Goal: Information Seeking & Learning: Learn about a topic

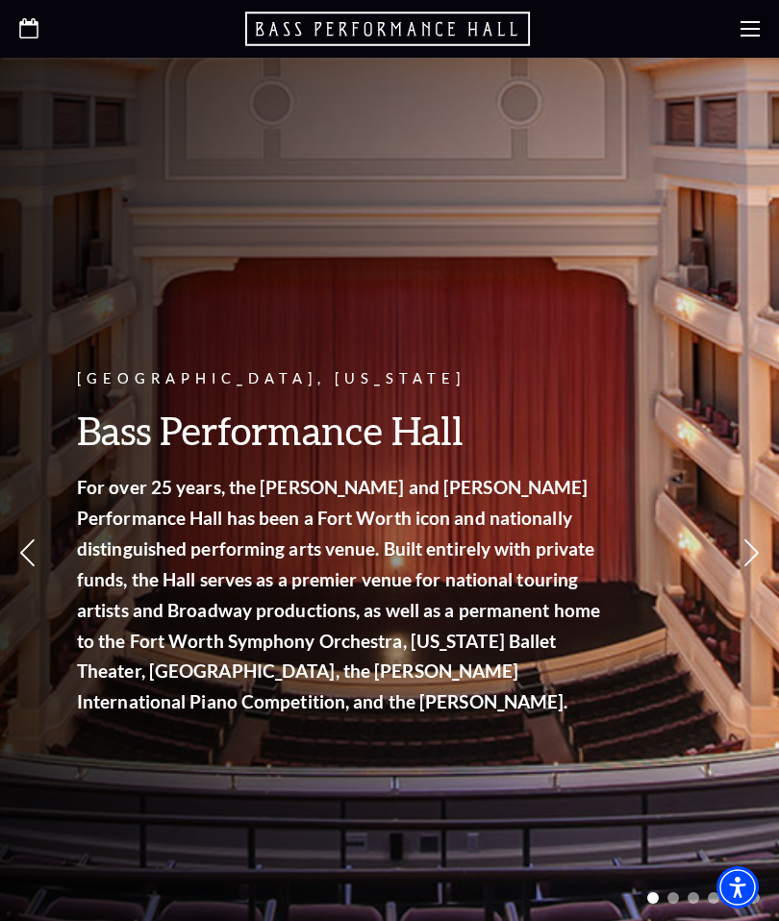
click at [739, 36] on div at bounding box center [389, 29] width 779 height 58
click at [749, 21] on use at bounding box center [749, 28] width 19 height 15
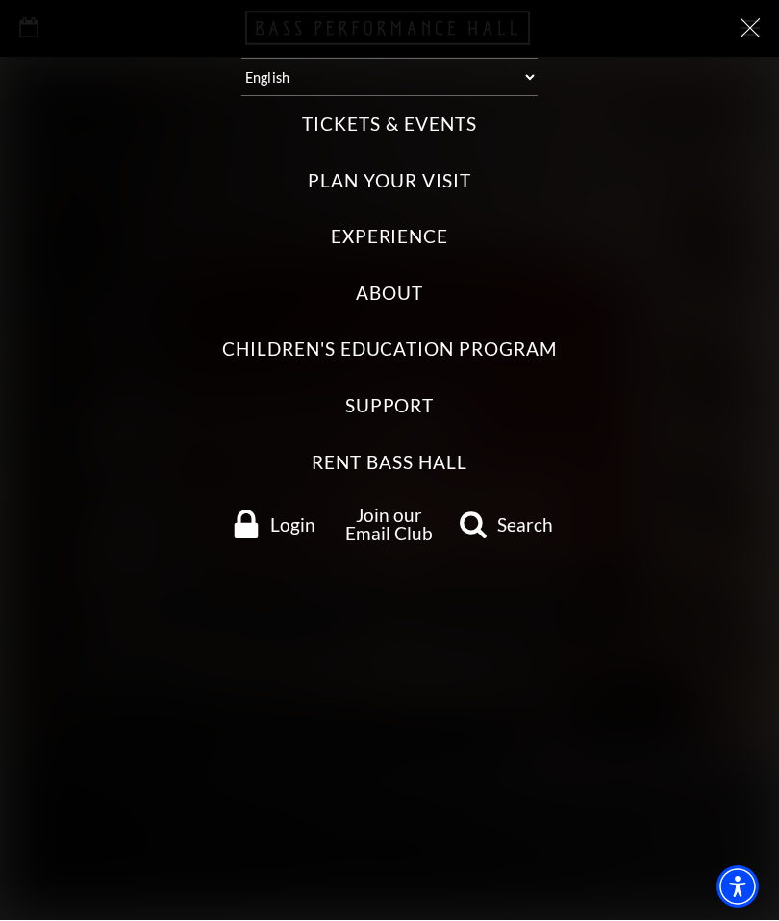
click at [451, 113] on label "Tickets & Events" at bounding box center [389, 126] width 174 height 26
click at [0, 0] on Events "Tickets & Events" at bounding box center [0, 0] width 0 height 0
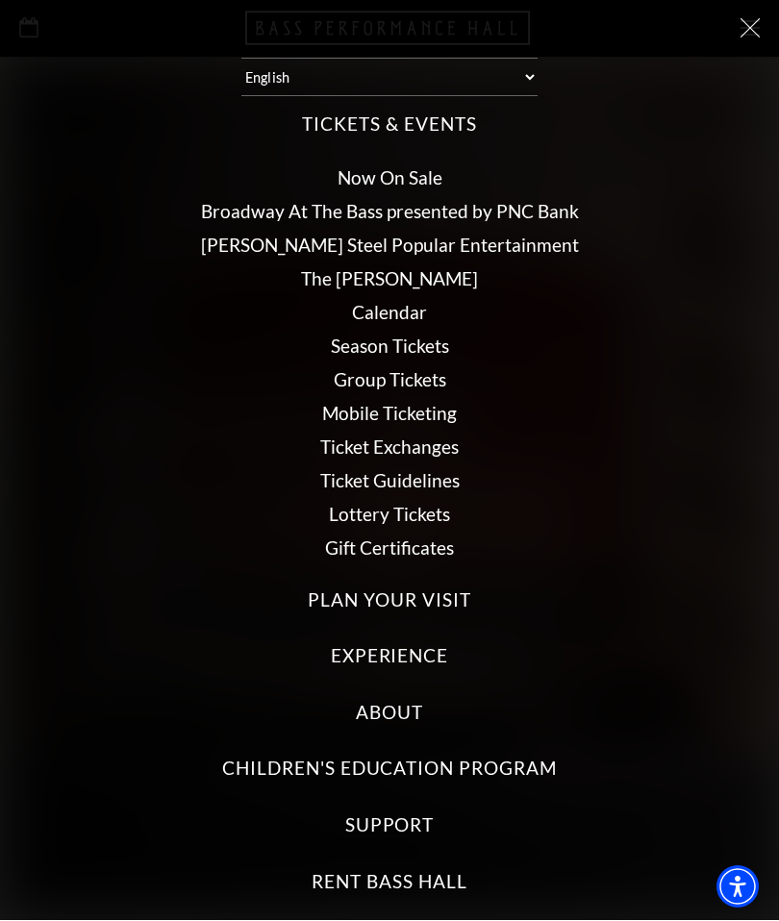
scroll to position [7, 0]
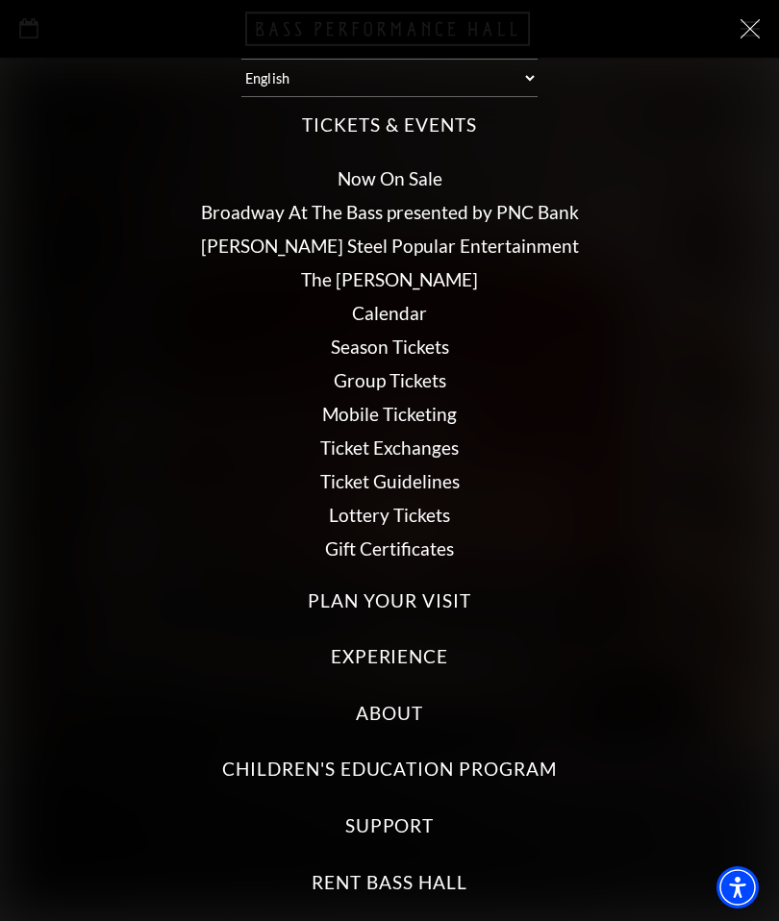
click at [448, 504] on link "Lottery Tickets" at bounding box center [389, 515] width 121 height 22
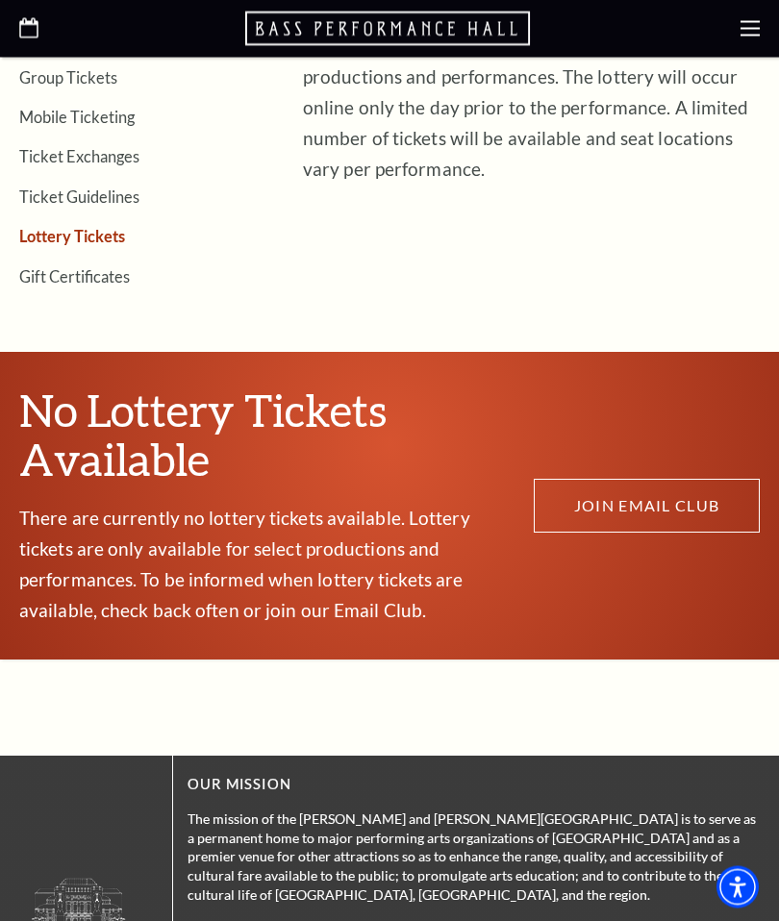
scroll to position [644, 0]
click at [677, 492] on link "JOIN EMAIL CLUB" at bounding box center [647, 506] width 226 height 54
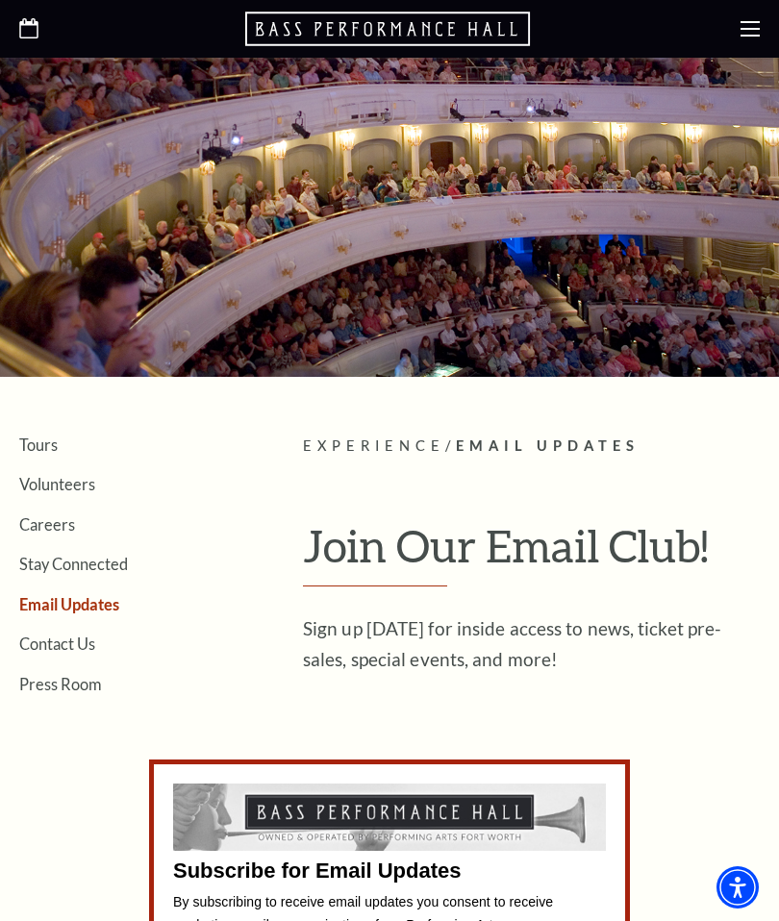
click at [737, 27] on div at bounding box center [389, 29] width 779 height 58
click at [737, 41] on div at bounding box center [389, 29] width 779 height 58
click at [750, 36] on use at bounding box center [749, 28] width 19 height 15
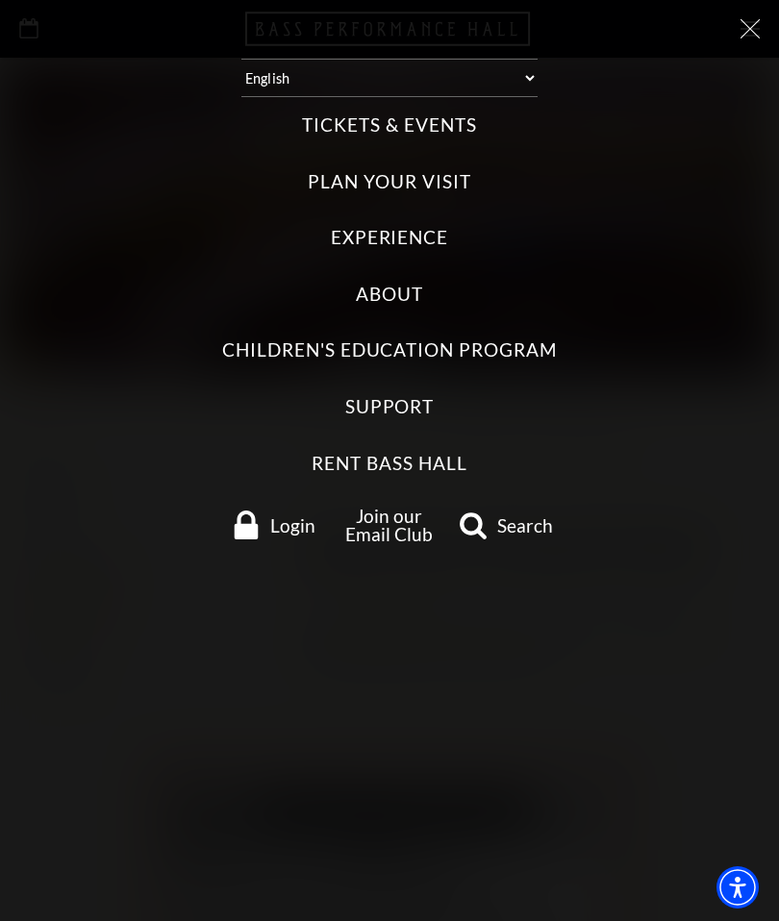
click at [456, 117] on label "Tickets & Events" at bounding box center [389, 126] width 174 height 26
click at [0, 0] on Events "Tickets & Events" at bounding box center [0, 0] width 0 height 0
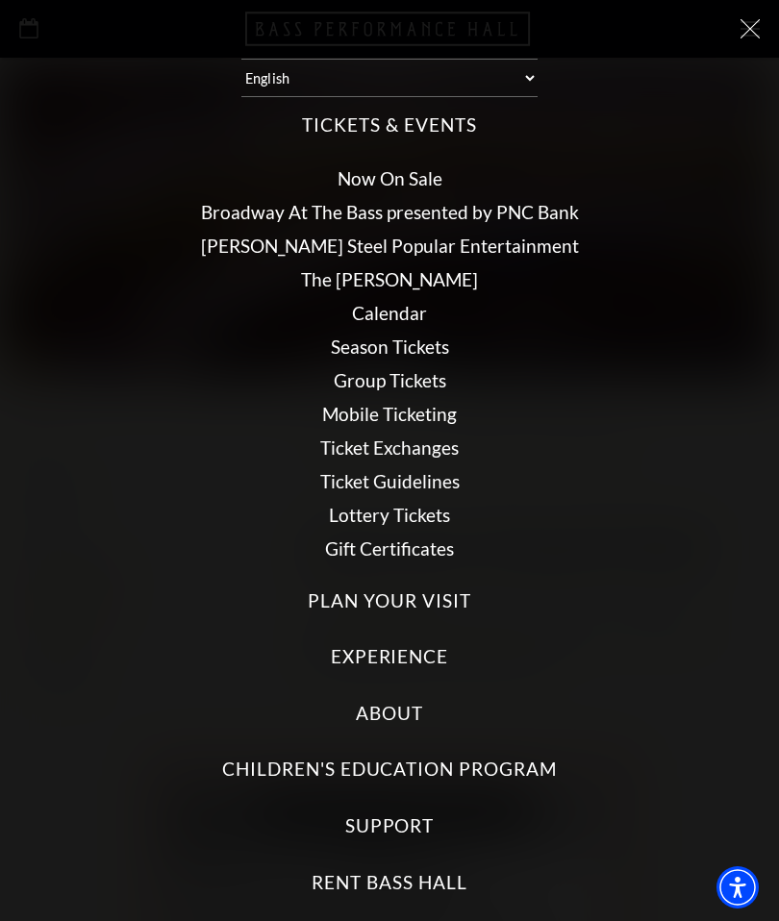
click at [443, 304] on li "Calendar" at bounding box center [389, 313] width 740 height 18
click at [423, 302] on link "Calendar" at bounding box center [389, 313] width 75 height 22
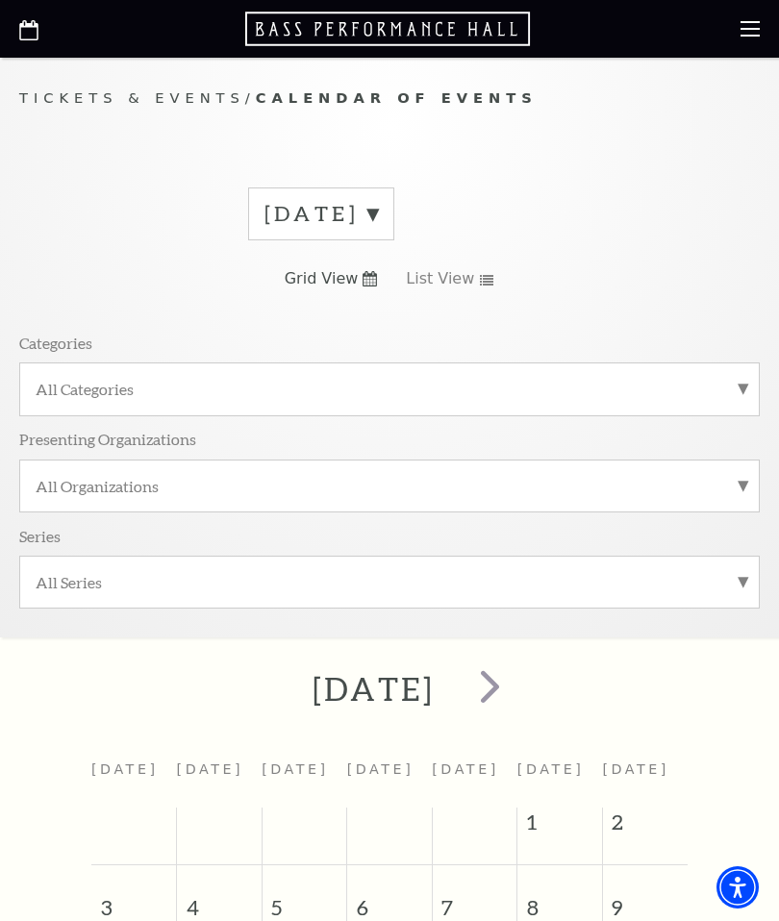
click at [502, 210] on div "[DATE]" at bounding box center [390, 214] width 284 height 52
click at [378, 219] on label "[DATE]" at bounding box center [320, 214] width 113 height 30
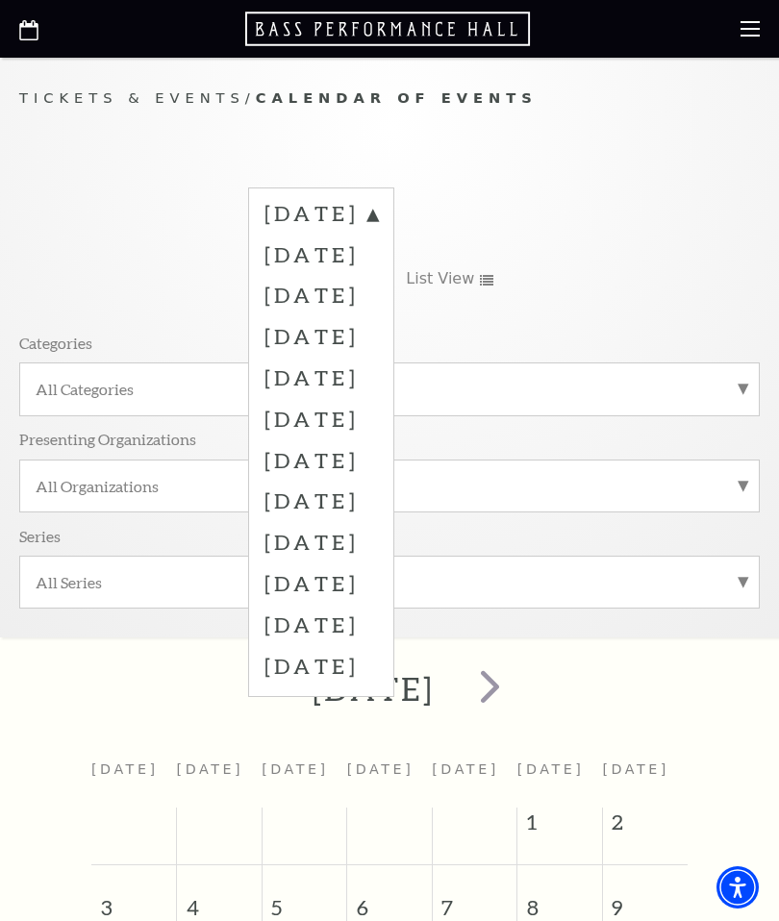
click at [273, 252] on label "[DATE]" at bounding box center [320, 254] width 113 height 41
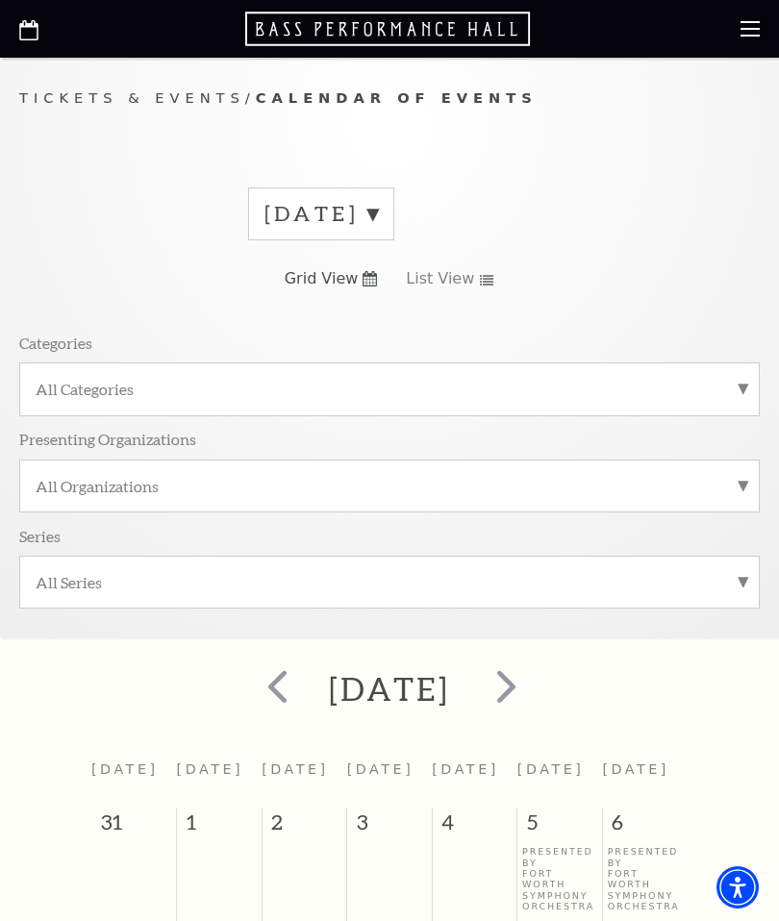
click at [378, 221] on label "[DATE]" at bounding box center [320, 214] width 113 height 30
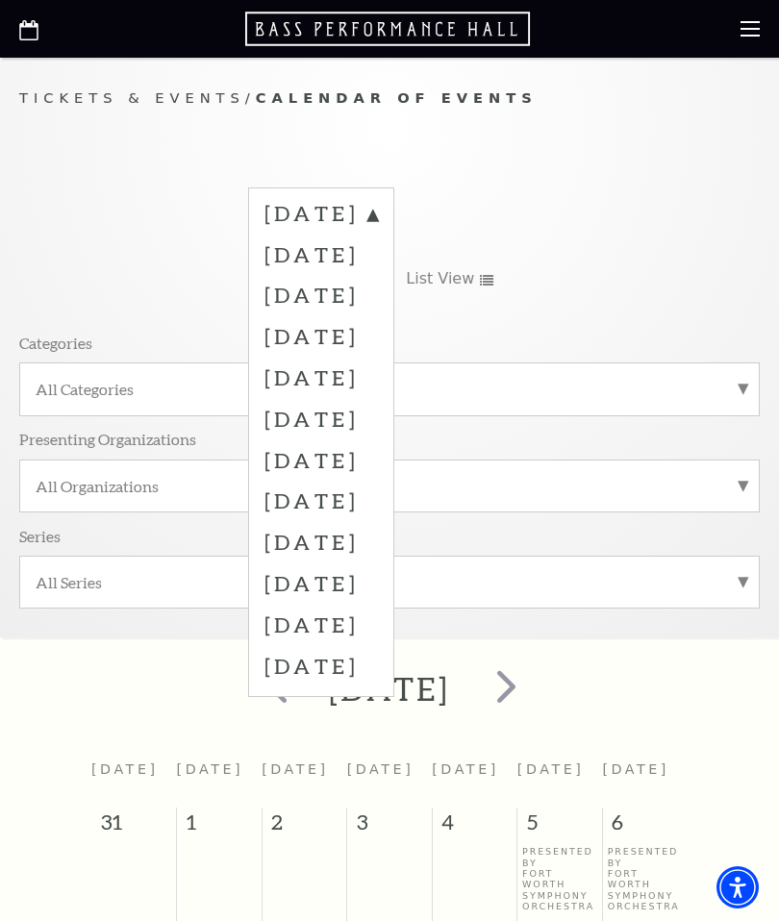
click at [267, 292] on label "[DATE]" at bounding box center [320, 294] width 113 height 41
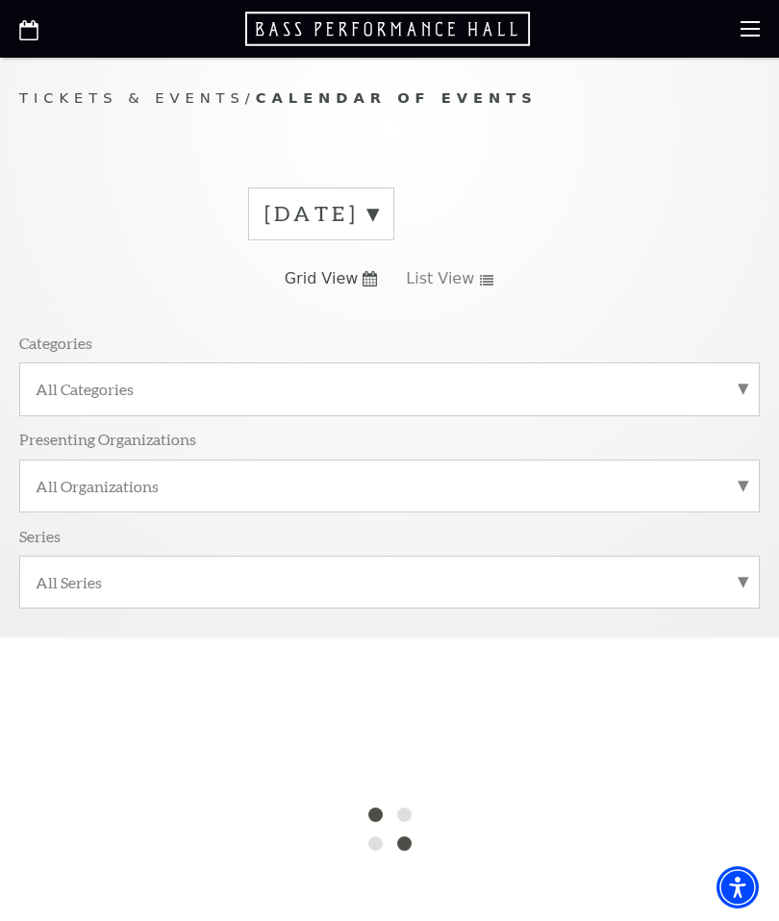
click at [730, 576] on label "All Series" at bounding box center [390, 582] width 708 height 20
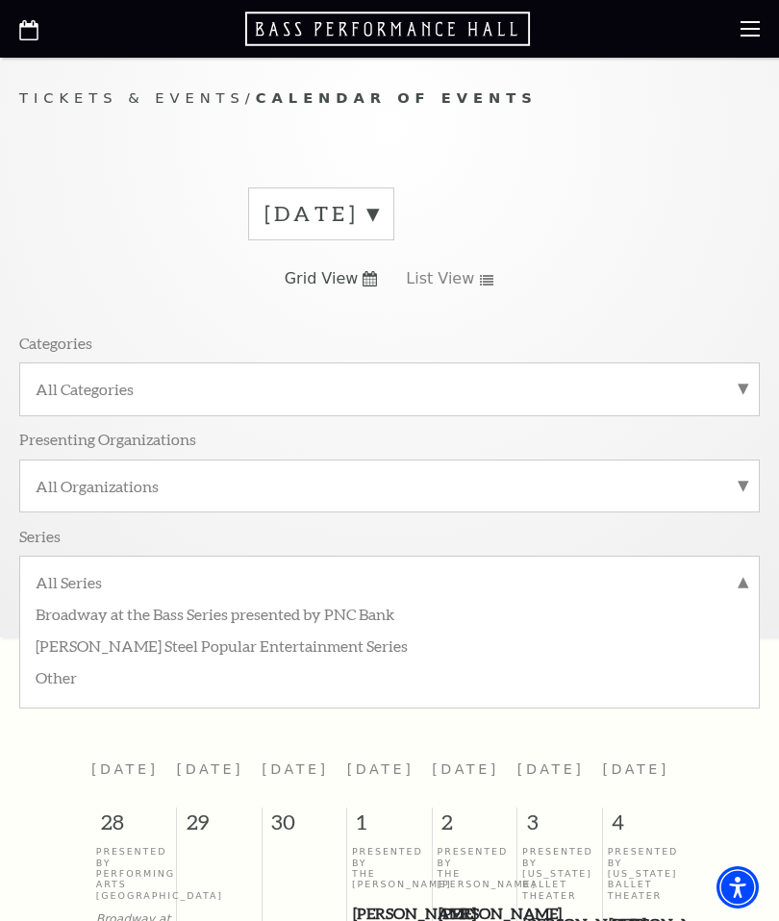
click at [365, 613] on label "Broadway at the Bass Series presented by PNC Bank" at bounding box center [390, 613] width 708 height 32
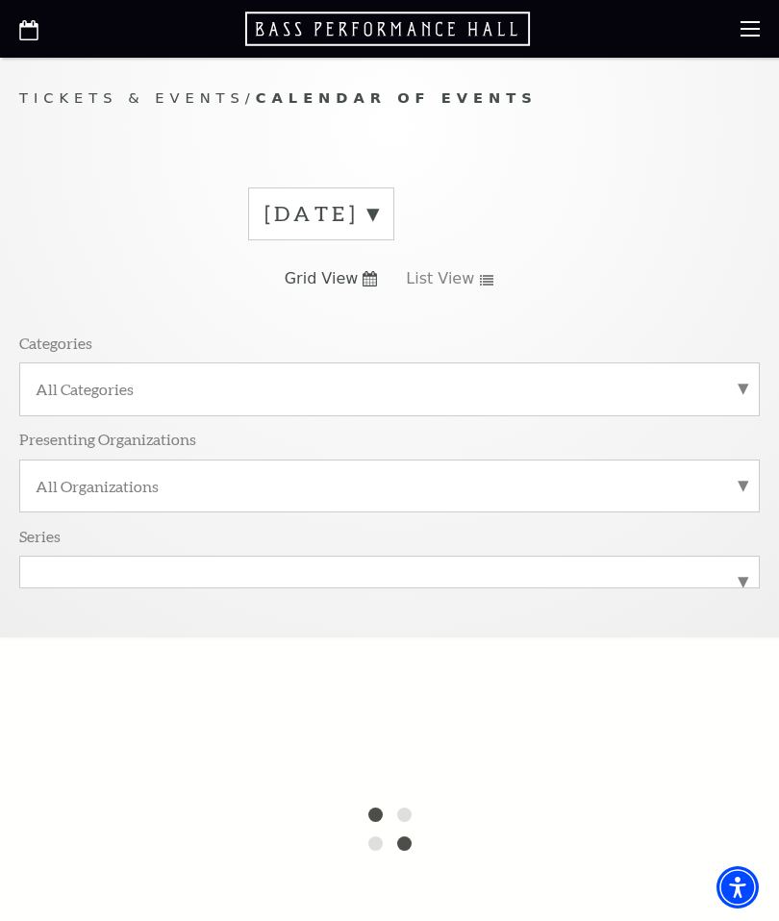
click at [733, 390] on label "All Categories" at bounding box center [390, 389] width 708 height 20
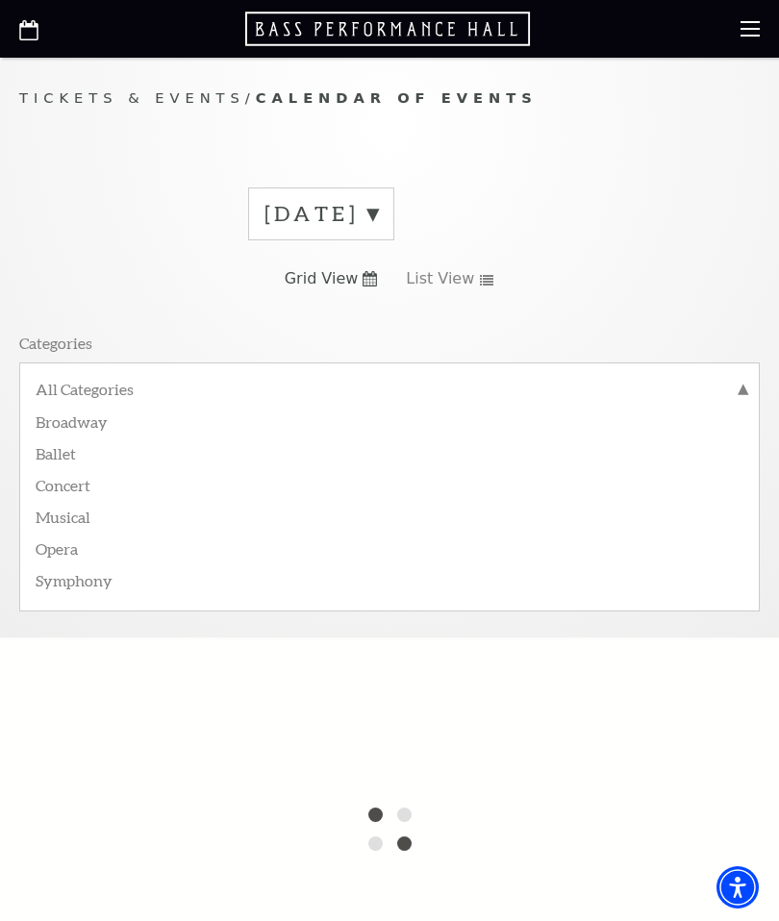
click at [54, 422] on label "Broadway" at bounding box center [390, 421] width 708 height 32
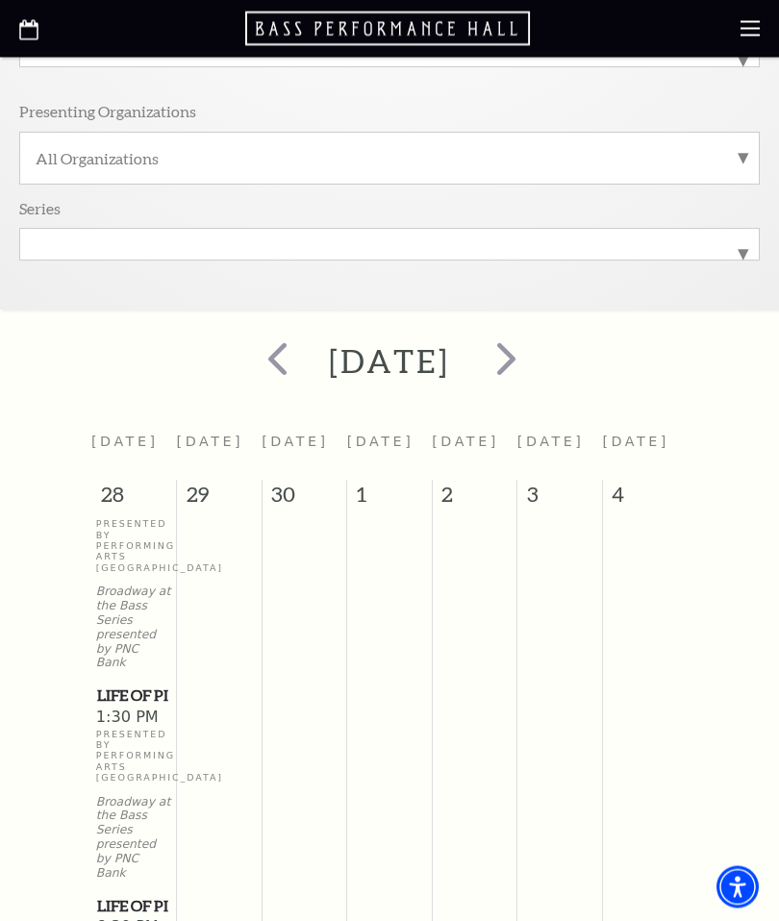
click at [534, 358] on span "next" at bounding box center [506, 359] width 55 height 55
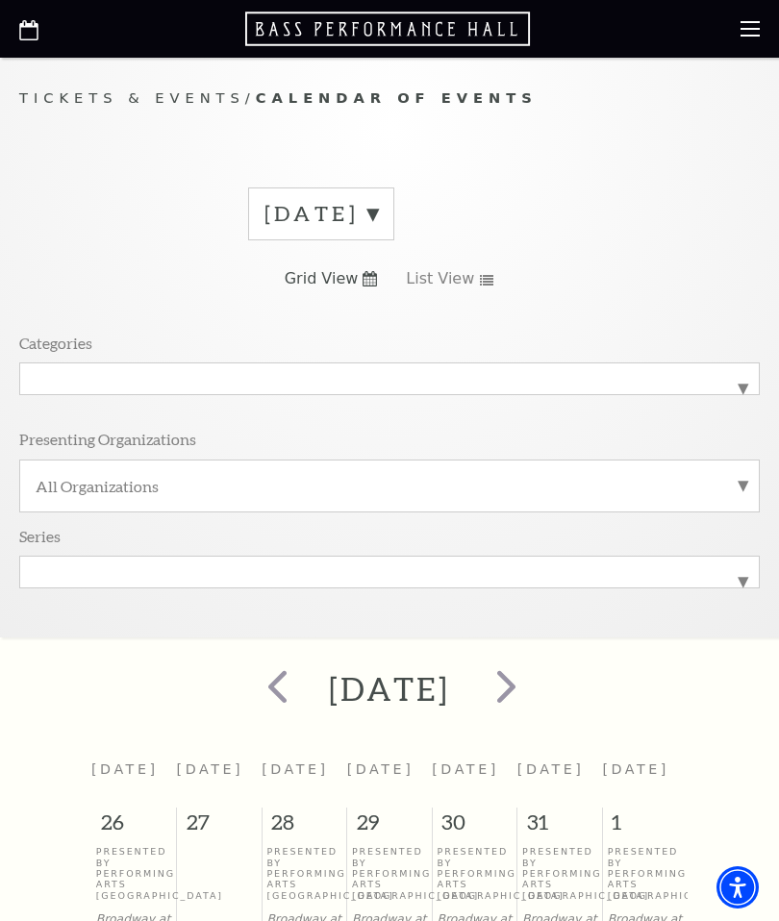
click at [378, 211] on label "[DATE]" at bounding box center [320, 214] width 113 height 30
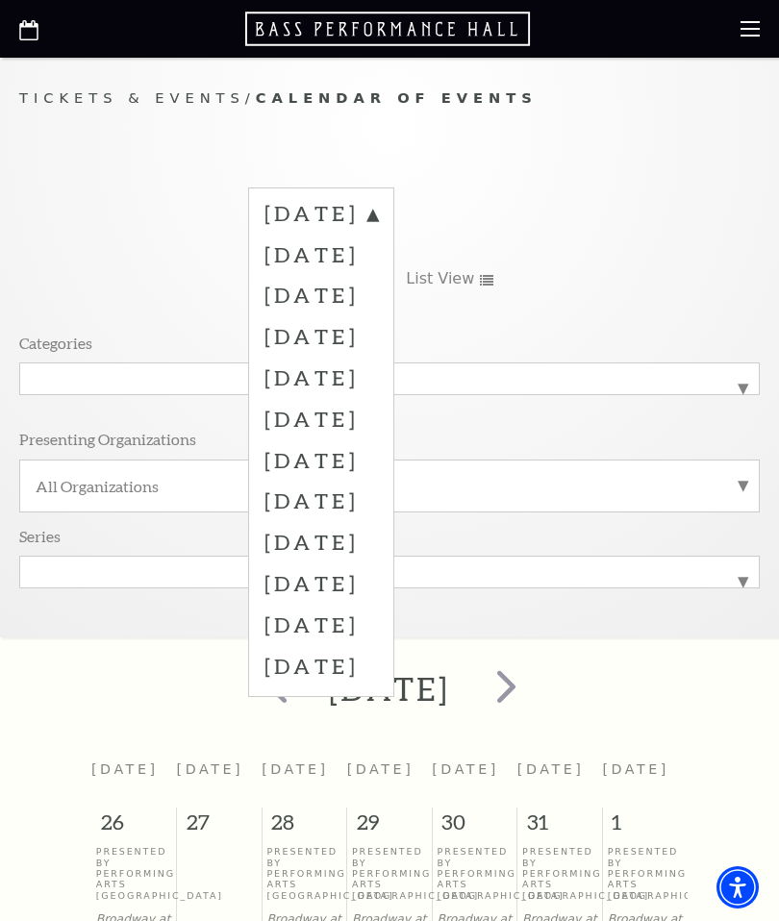
click at [378, 374] on label "[DATE]" at bounding box center [320, 377] width 113 height 41
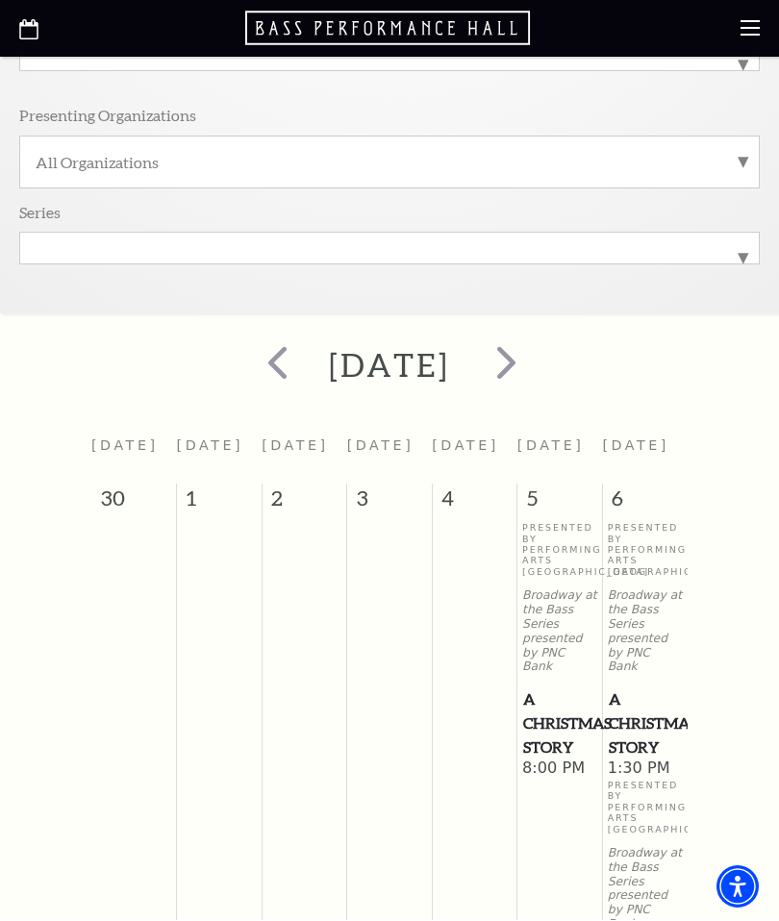
scroll to position [324, 0]
